Goal: Feedback & Contribution: Submit feedback/report problem

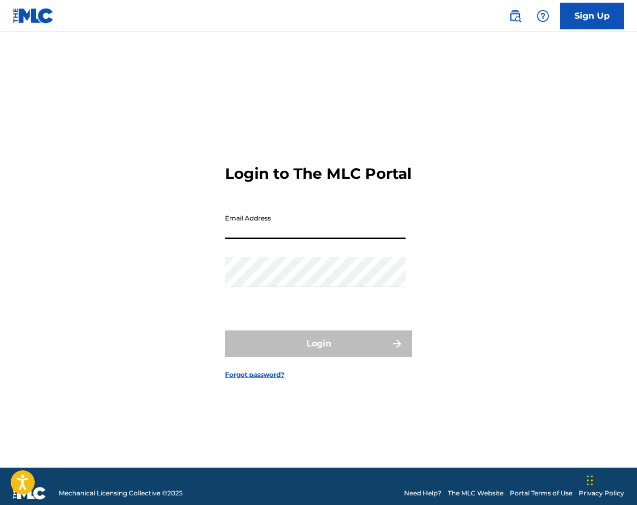
type input "[EMAIL_ADDRESS][DOMAIN_NAME]"
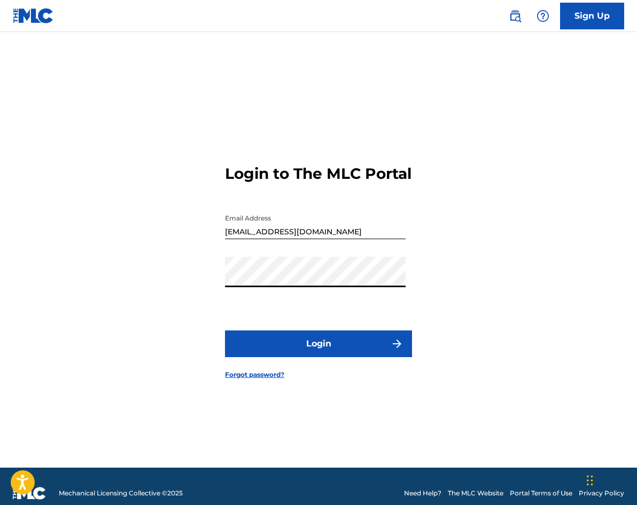
click at [292, 348] on button "Login" at bounding box center [318, 344] width 187 height 27
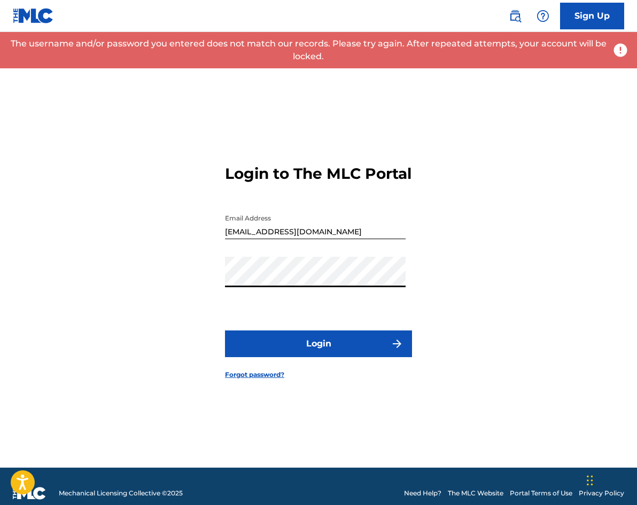
click at [225, 331] on button "Login" at bounding box center [318, 344] width 187 height 27
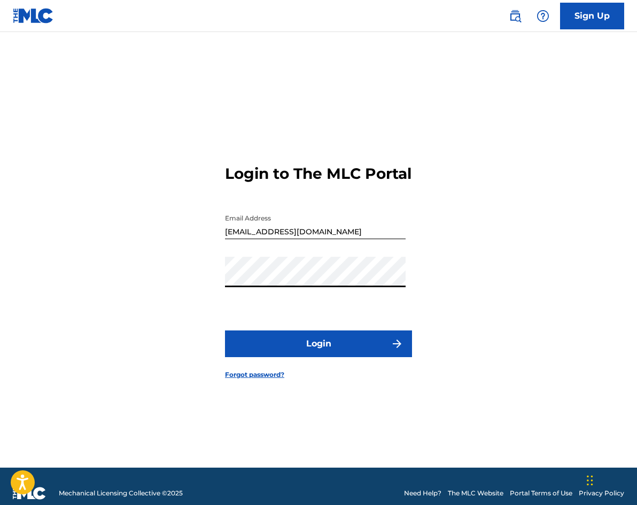
click at [225, 331] on button "Login" at bounding box center [318, 344] width 187 height 27
click at [312, 348] on button "Login" at bounding box center [318, 344] width 187 height 27
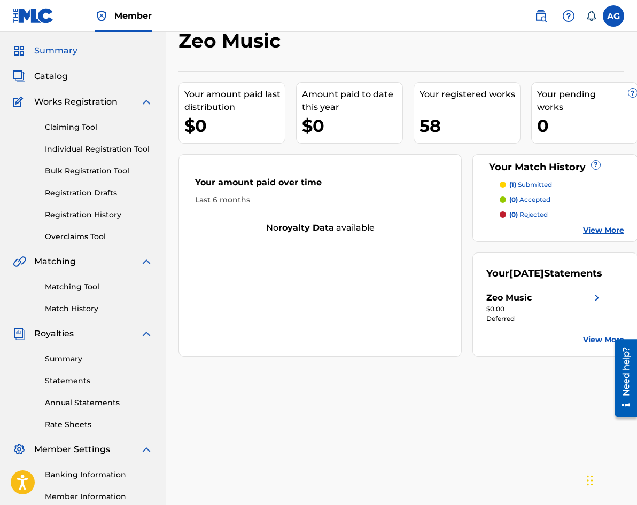
scroll to position [30, 0]
click at [72, 357] on link "Summary" at bounding box center [99, 358] width 108 height 11
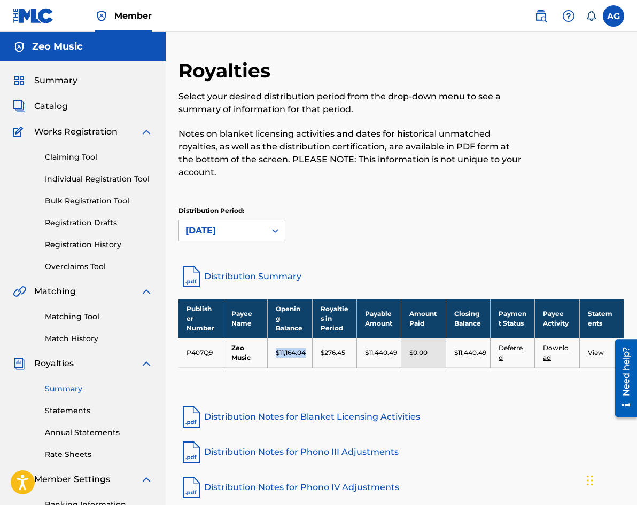
drag, startPoint x: 273, startPoint y: 353, endPoint x: 308, endPoint y: 350, distance: 35.4
click at [308, 350] on td "$11,164.04" at bounding box center [290, 352] width 44 height 29
click at [288, 374] on div "Publisher Number Payee Name Opening Balance Royalties in Period Payable Amount …" at bounding box center [400, 347] width 445 height 96
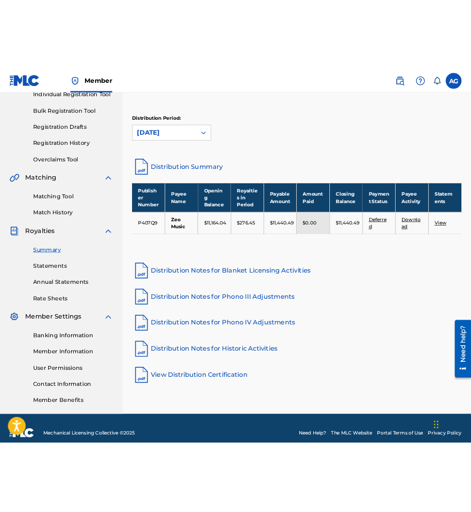
scroll to position [145, 0]
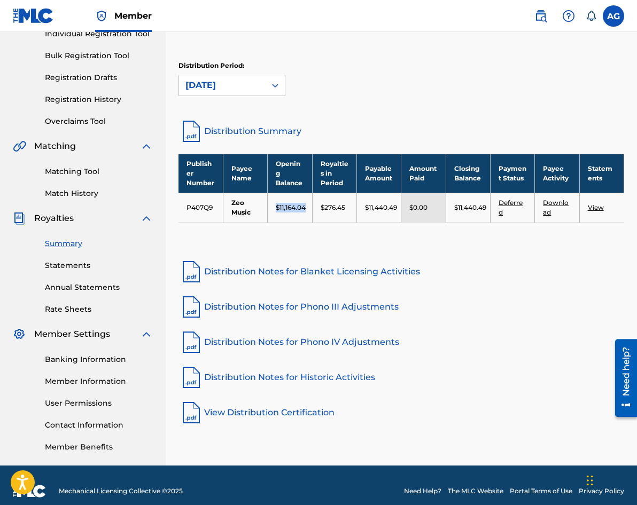
drag, startPoint x: 305, startPoint y: 207, endPoint x: 282, endPoint y: 201, distance: 23.8
click at [282, 201] on td "$11,164.04" at bounding box center [290, 207] width 44 height 29
copy p "$11,164.04"
click at [404, 98] on div "Distribution Period: [DATE]" at bounding box center [400, 83] width 445 height 45
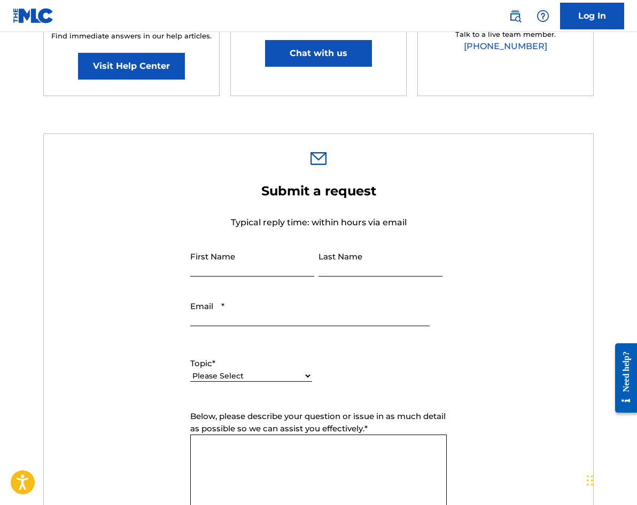
scroll to position [256, 0]
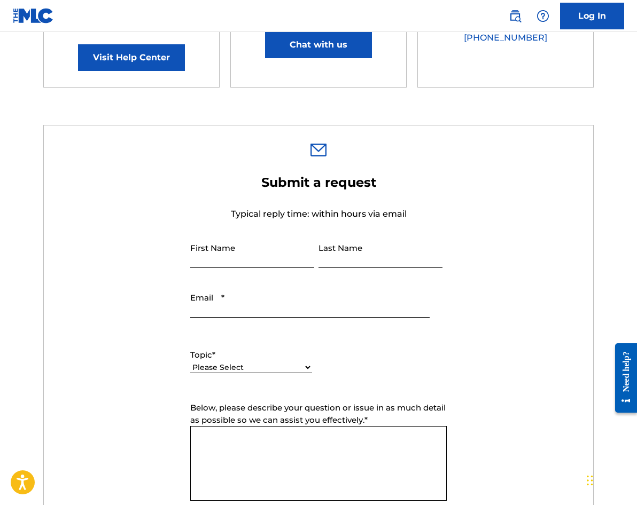
click at [251, 257] on input "First Name" at bounding box center [252, 253] width 124 height 30
type input "Imua"
type input "[PERSON_NAME]"
type input "[EMAIL_ADDRESS][DOMAIN_NAME]"
click at [244, 260] on input "Imua" at bounding box center [252, 253] width 124 height 30
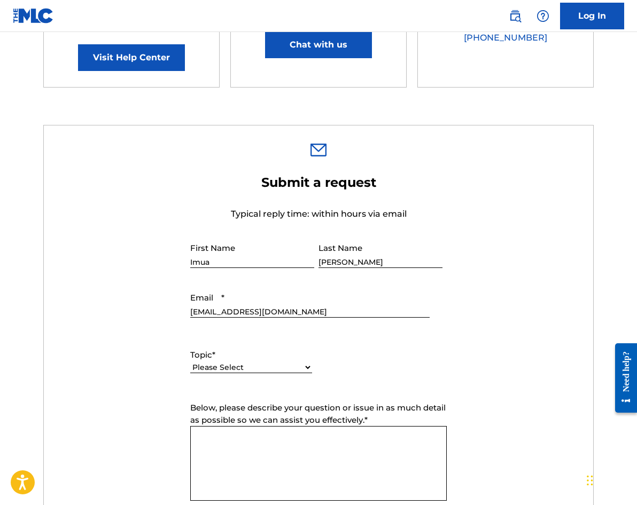
click at [244, 260] on input "Imua" at bounding box center [252, 253] width 124 height 30
type input "[PERSON_NAME]"
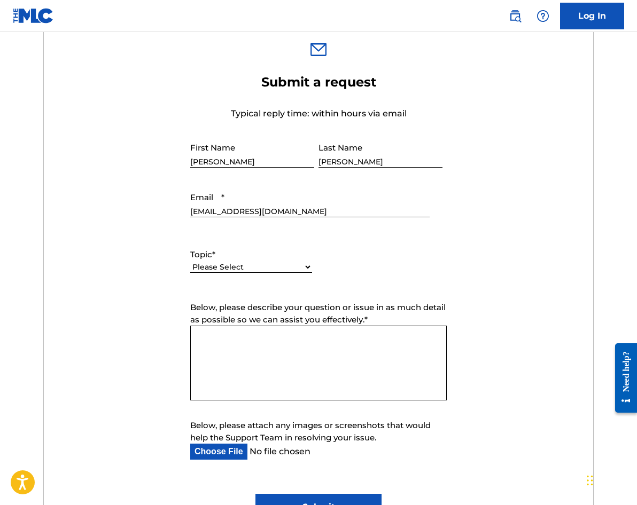
scroll to position [388, 0]
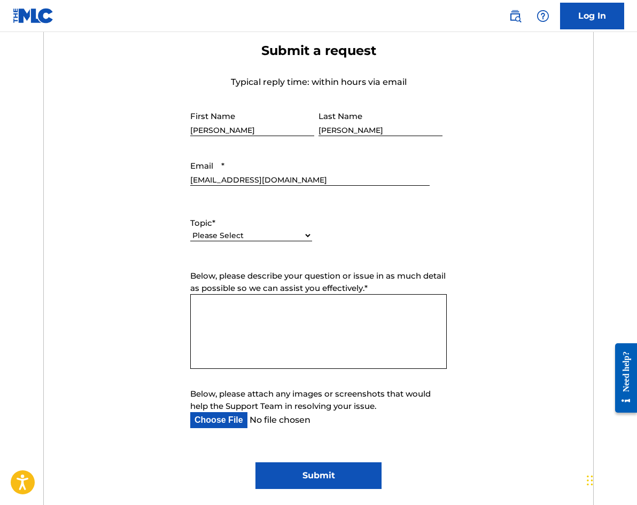
click at [270, 236] on select "Please Select I need help with my account I need help with managing my catalog …" at bounding box center [251, 235] width 122 height 11
select select "I need help with payment"
click at [190, 231] on select "Please Select I need help with my account I need help with managing my catalog …" at bounding box center [251, 235] width 122 height 11
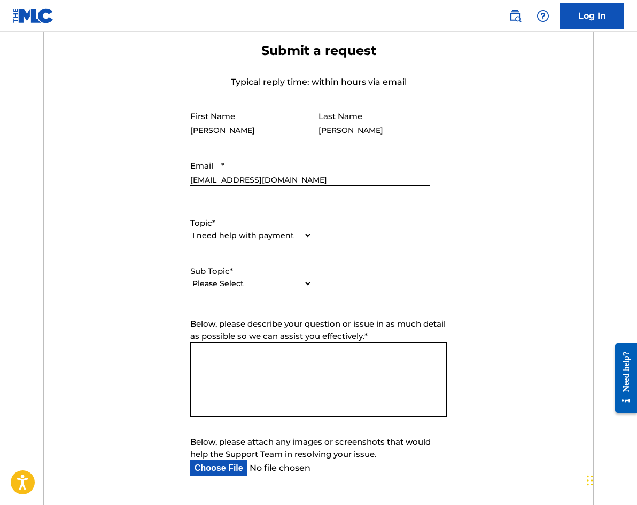
click at [267, 282] on select "Please Select I need help setting up my payment information in The MLC Portal I…" at bounding box center [251, 283] width 122 height 11
click at [190, 279] on select "Please Select I need help setting up my payment information in The MLC Portal I…" at bounding box center [251, 283] width 122 height 11
click at [292, 368] on textarea "Below, please describe your question or issue in as much detail as possible so …" at bounding box center [318, 379] width 256 height 75
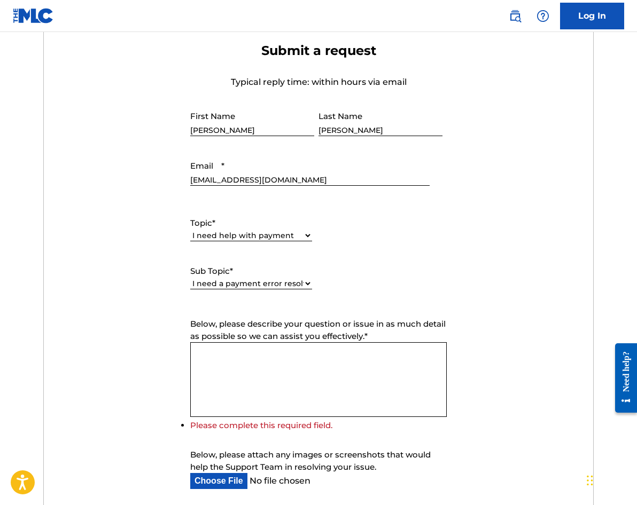
click at [202, 278] on div "Please Select I need help setting up my payment information in The MLC Portal I…" at bounding box center [251, 289] width 122 height 24
click at [206, 280] on select "Please Select I need help setting up my payment information in The MLC Portal I…" at bounding box center [251, 283] width 122 height 11
click at [190, 279] on select "Please Select I need help setting up my payment information in The MLC Portal I…" at bounding box center [251, 283] width 122 height 11
click at [224, 286] on select "Please Select I need help setting up my payment information in The MLC Portal I…" at bounding box center [251, 283] width 122 height 11
select select "I need a payment error resolved"
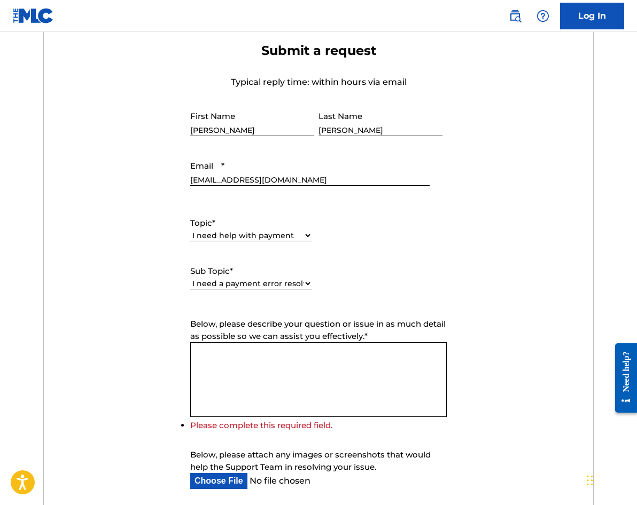
click at [190, 279] on select "Please Select I need help setting up my payment information in The MLC Portal I…" at bounding box center [251, 283] width 122 height 11
click at [217, 365] on textarea "Below, please describe your question or issue in as much detail as possible so …" at bounding box center [318, 379] width 256 height 75
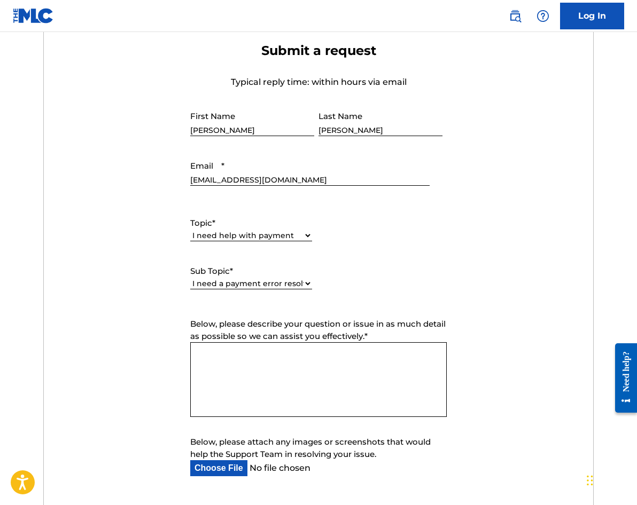
paste textarea "I see on my August 2025 statement that Zeo Music, LLC is owed $11,164.04. I bel…"
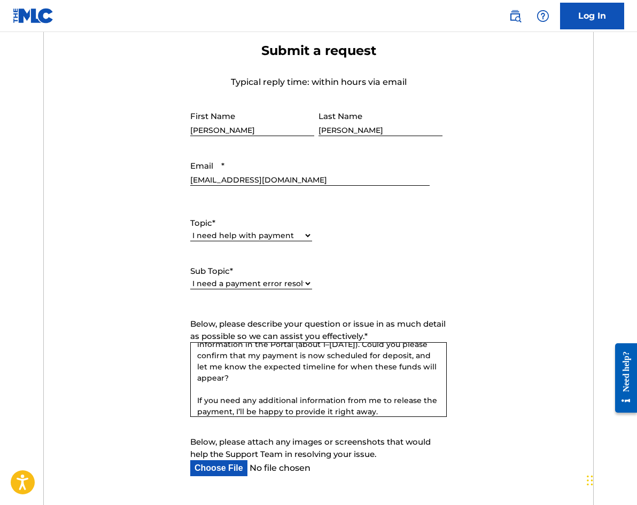
scroll to position [85, 0]
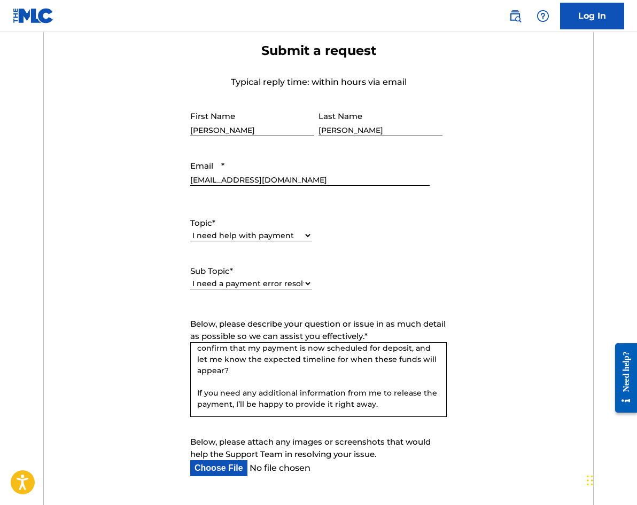
type textarea "I see on my August 2025 statement that Zeo Music, LLC is owed $11,164.04. I bel…"
click at [279, 443] on span "Below, please attach any images or screenshots that would help the Support Team…" at bounding box center [310, 448] width 240 height 22
click at [279, 460] on input "Below, please attach any images or screenshots that would help the Support Team…" at bounding box center [309, 468] width 239 height 16
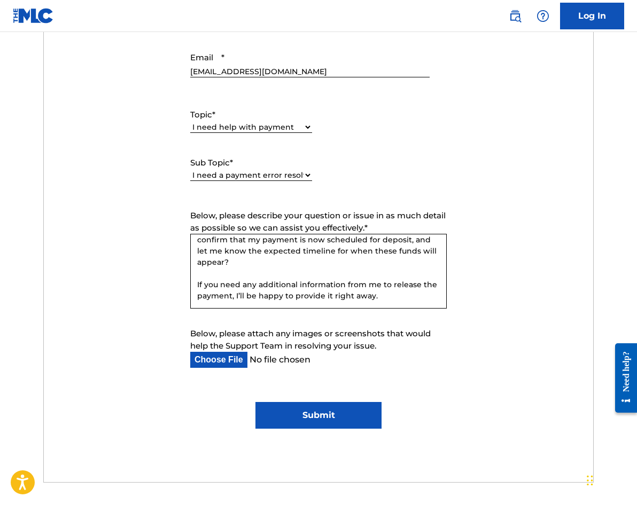
scroll to position [490, 0]
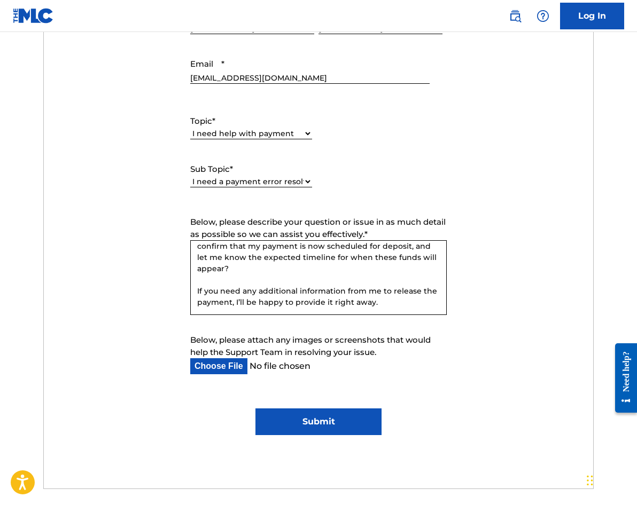
click at [224, 363] on input "Below, please attach any images or screenshots that would help the Support Team…" at bounding box center [309, 366] width 239 height 16
type input "C:\fakepath\Screenshot 2025-08-21 at 9.47.09 AM.png"
click at [350, 427] on input "Submit" at bounding box center [318, 422] width 126 height 27
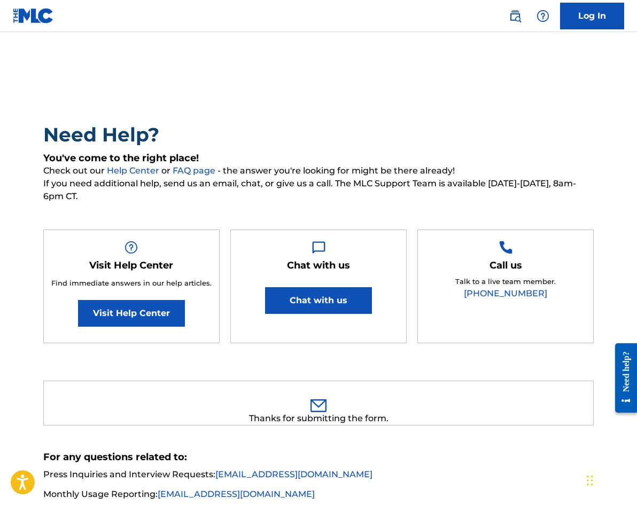
scroll to position [152, 0]
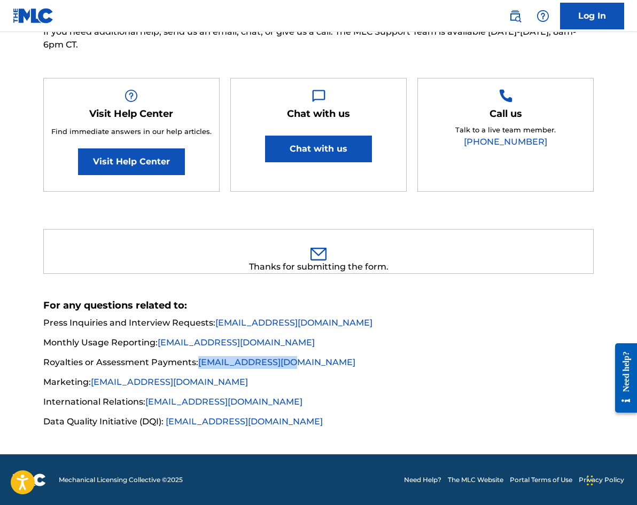
drag, startPoint x: 311, startPoint y: 363, endPoint x: 198, endPoint y: 361, distance: 113.8
click at [198, 361] on li "Royalties or Assessment Payments: finance@themlc.com" at bounding box center [318, 365] width 550 height 19
copy link "finance@themlc.com"
